Goal: Information Seeking & Learning: Learn about a topic

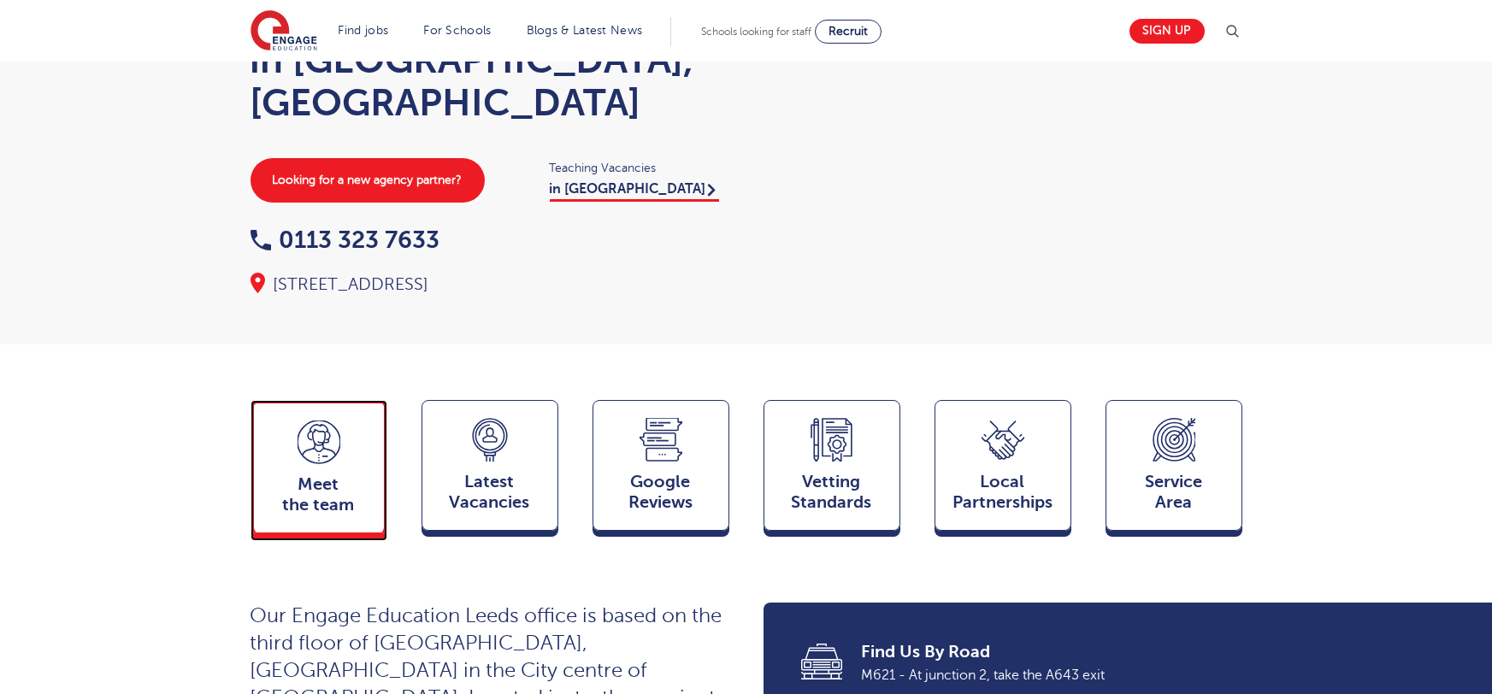
click at [296, 474] on span "Meet the team" at bounding box center [318, 494] width 113 height 41
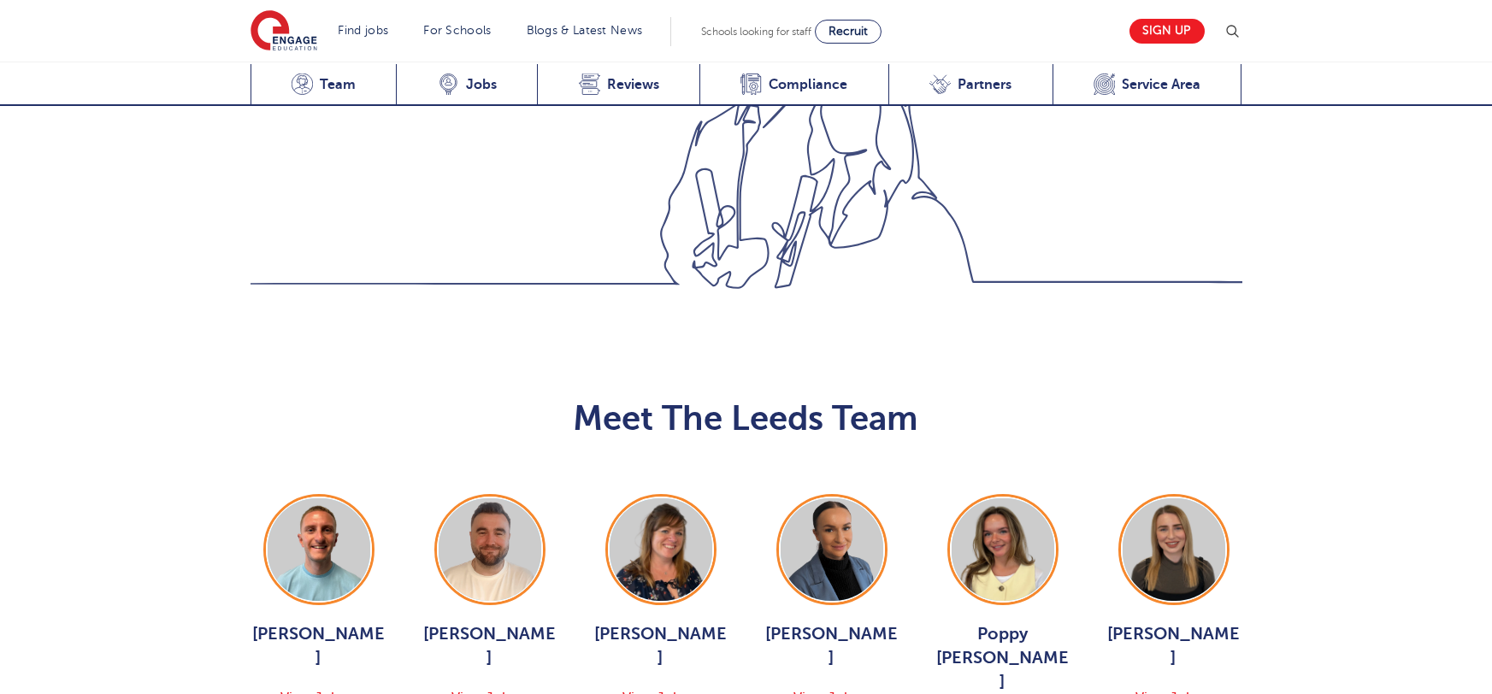
scroll to position [1866, 0]
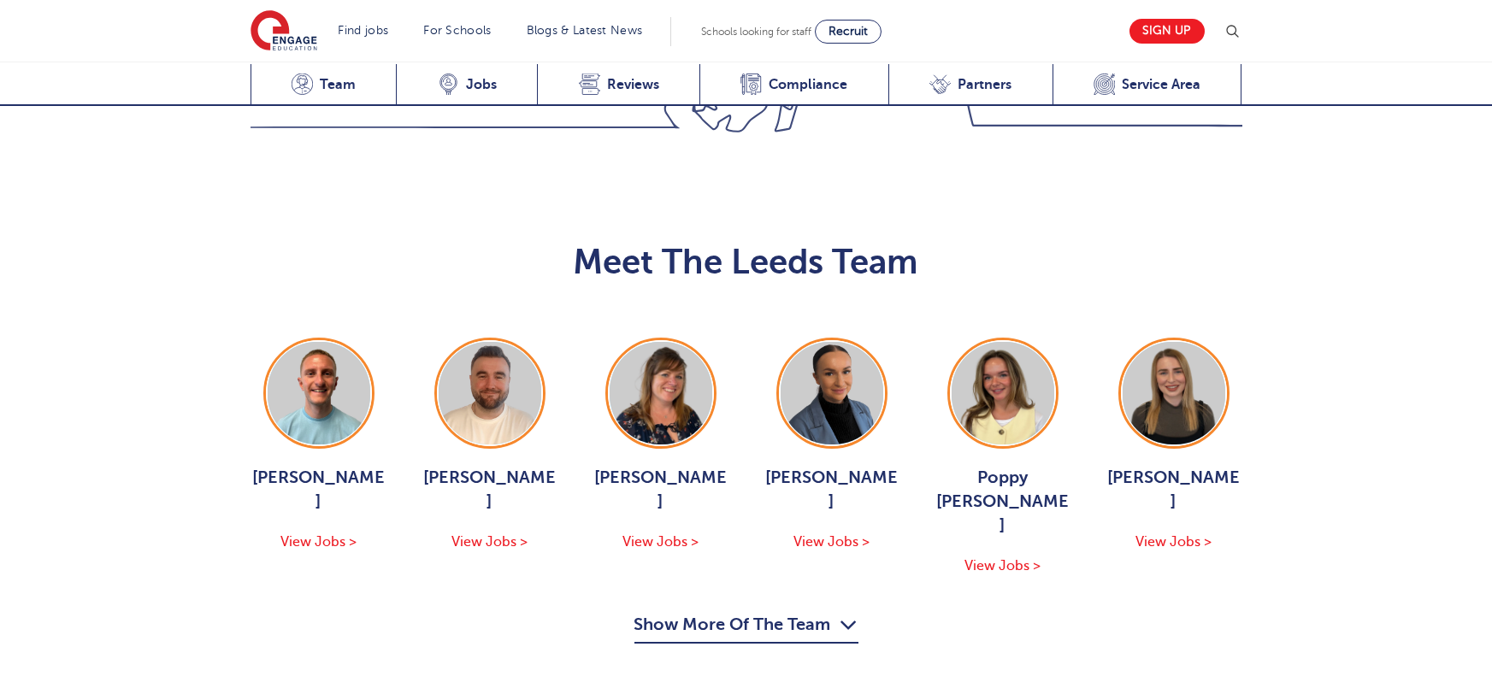
click at [748, 459] on div "Meet The Leeds Team George Dignam View Jobs > Chris Rushton View Jobs > Joanne …" at bounding box center [746, 433] width 1492 height 536
click at [816, 611] on button "Show More Of The Team" at bounding box center [746, 627] width 224 height 32
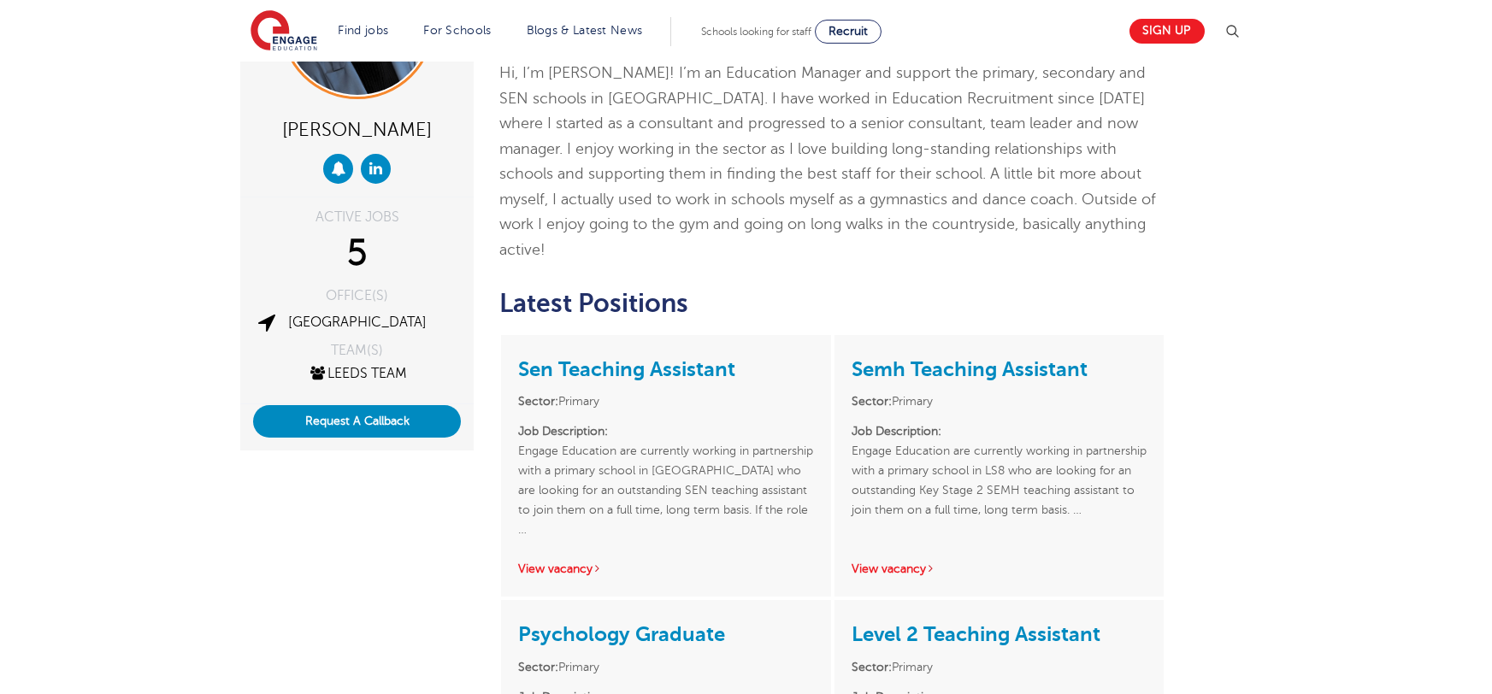
scroll to position [281, 0]
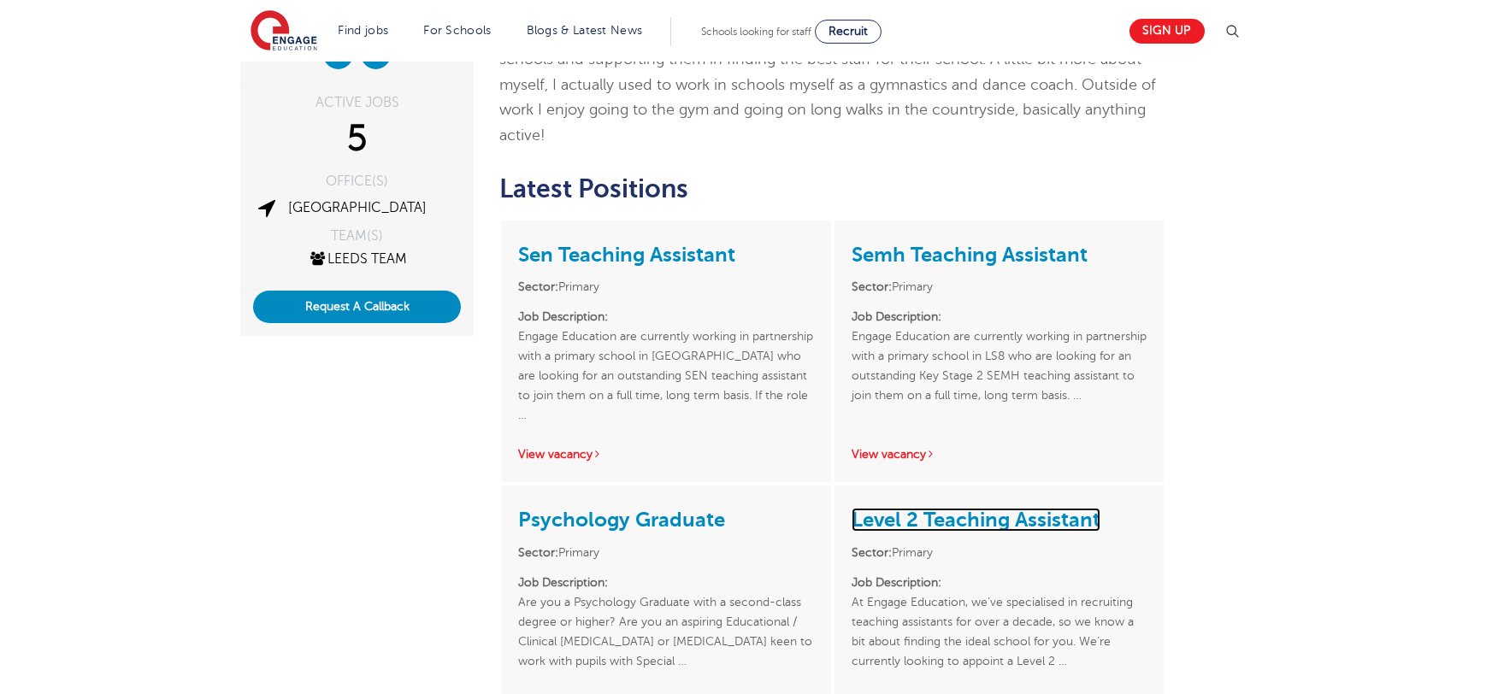
click at [950, 508] on link "Level 2 Teaching Assistant" at bounding box center [975, 520] width 249 height 24
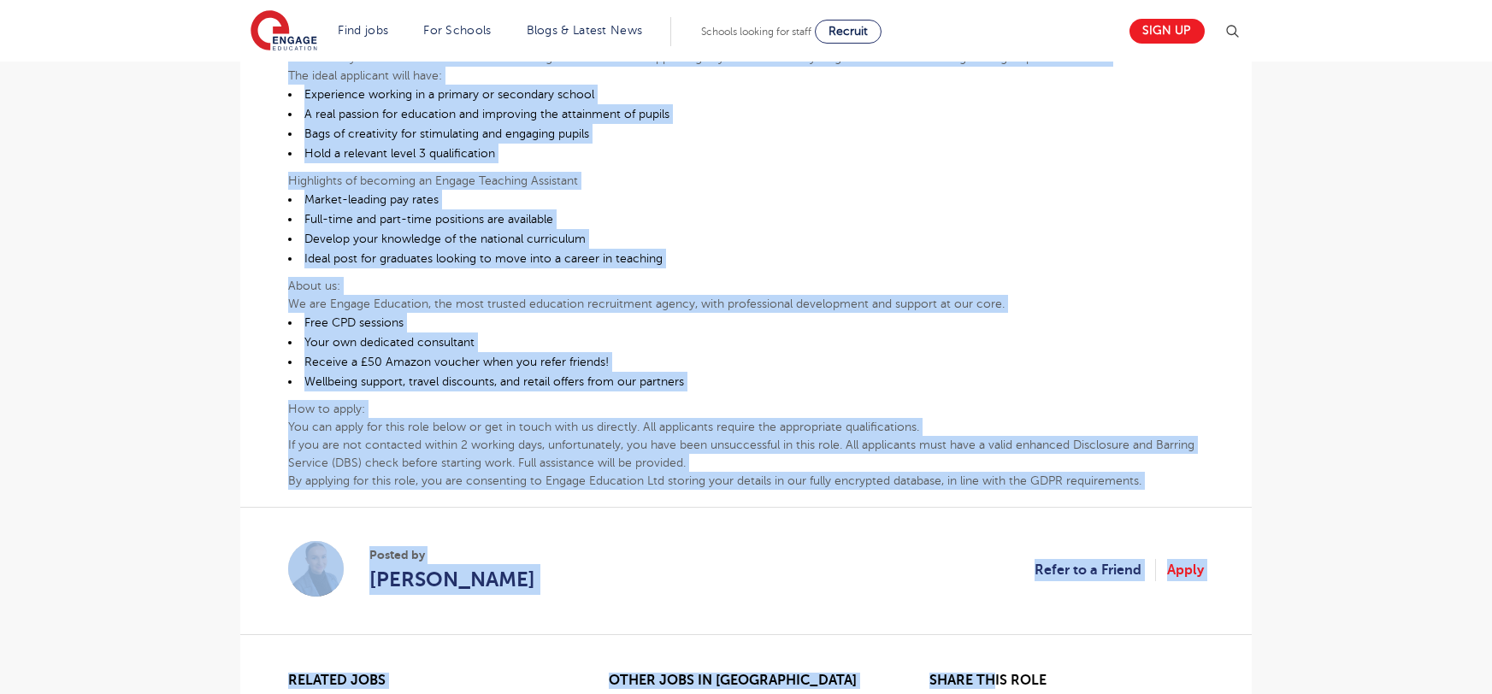
scroll to position [830, 0]
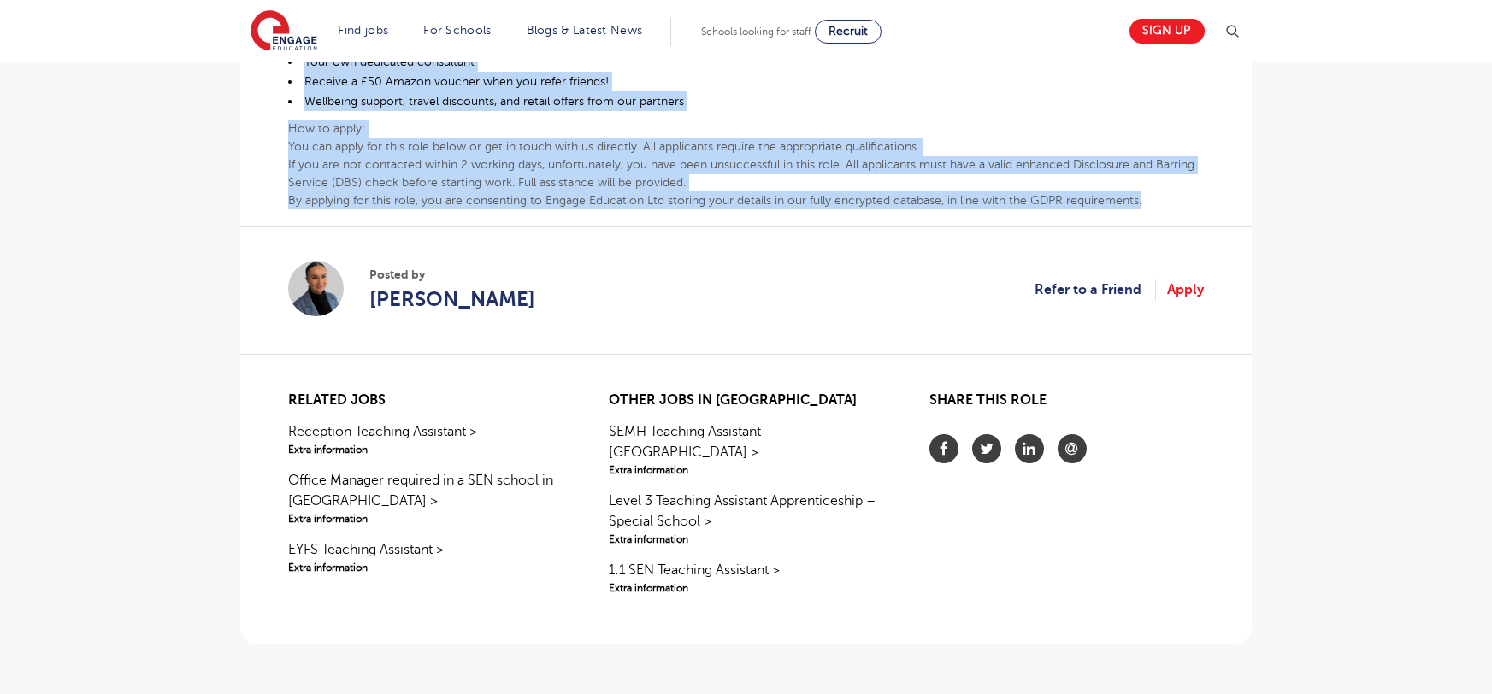
drag, startPoint x: 288, startPoint y: 318, endPoint x: 1144, endPoint y: 200, distance: 864.5
copy div "At Engage Education, we’ve specialised in recruiting teaching assistants for ov…"
